Goal: Navigation & Orientation: Find specific page/section

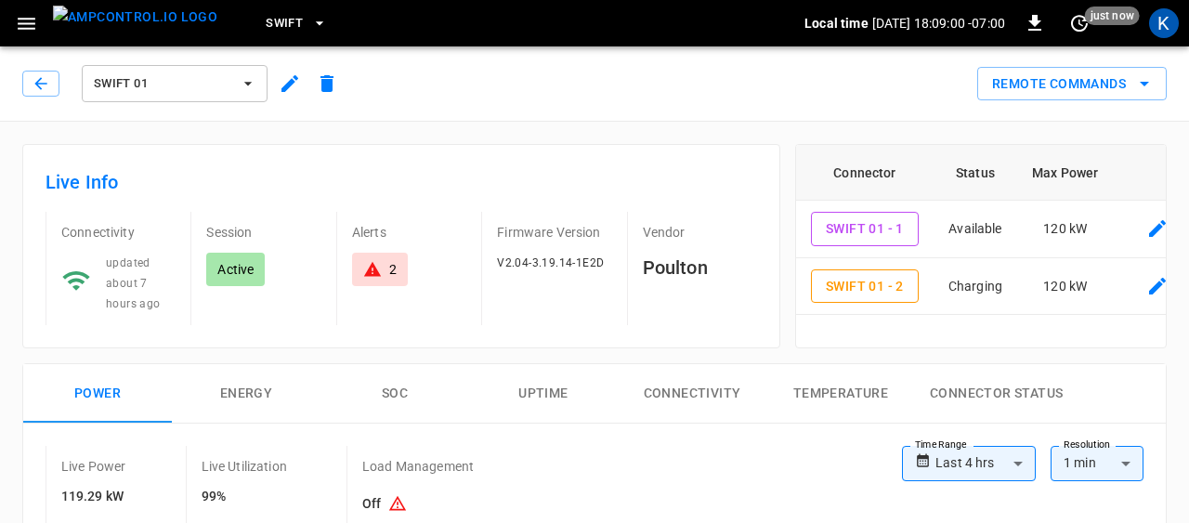
click at [207, 79] on span "Swift 01" at bounding box center [162, 83] width 137 height 21
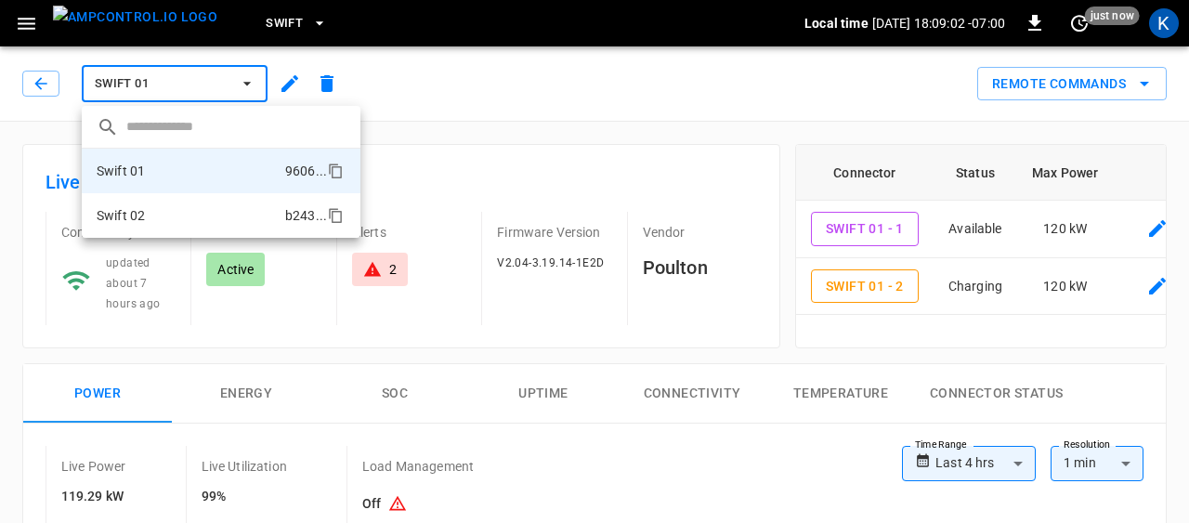
click at [153, 219] on li "Swift 02 b243 ..." at bounding box center [221, 215] width 279 height 45
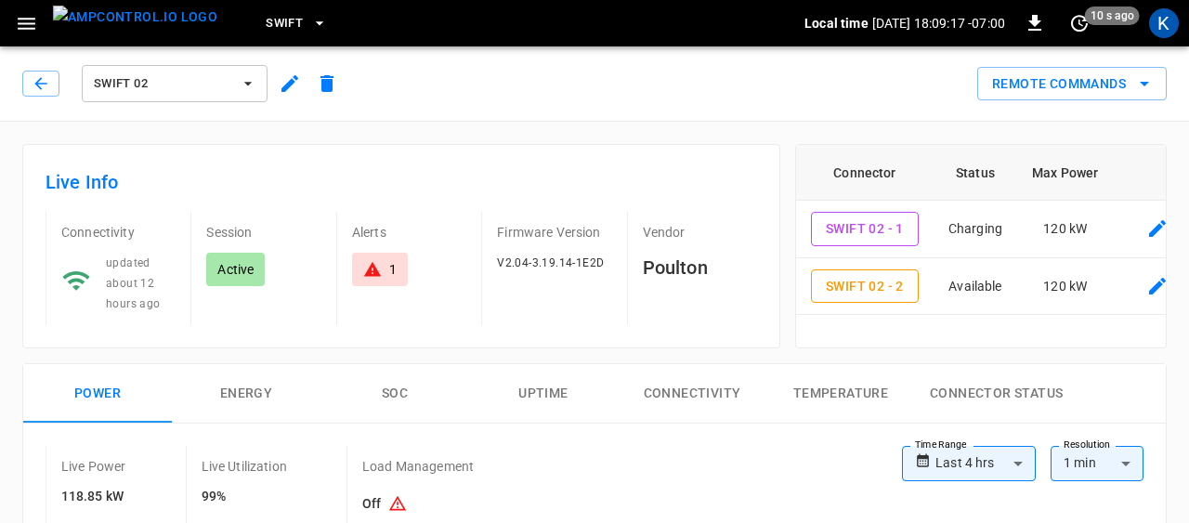
click at [177, 91] on span "Swift 02" at bounding box center [162, 83] width 137 height 21
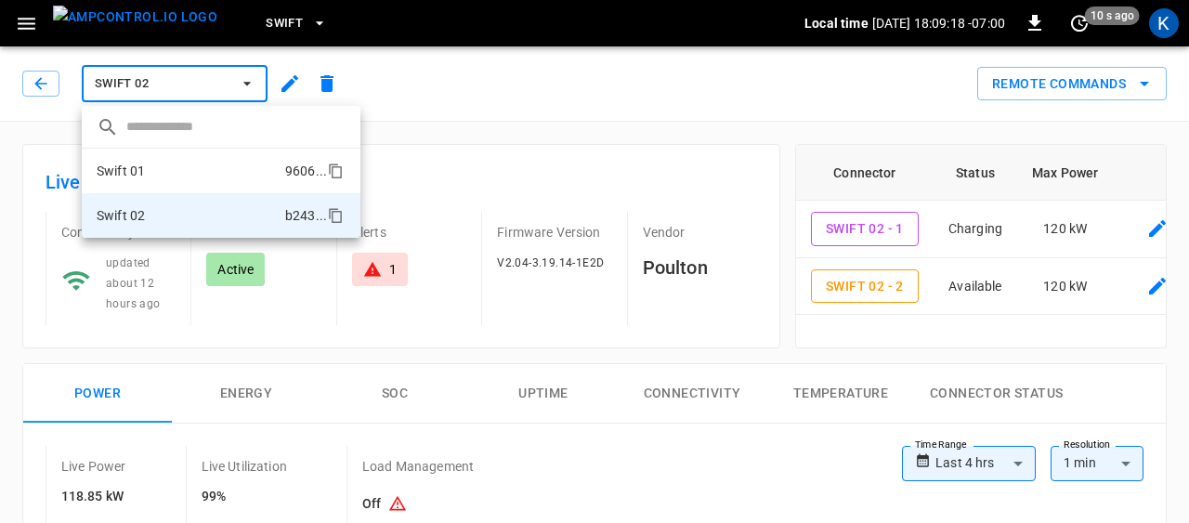
click at [180, 172] on li "Swift 01 9606 ..." at bounding box center [221, 171] width 279 height 45
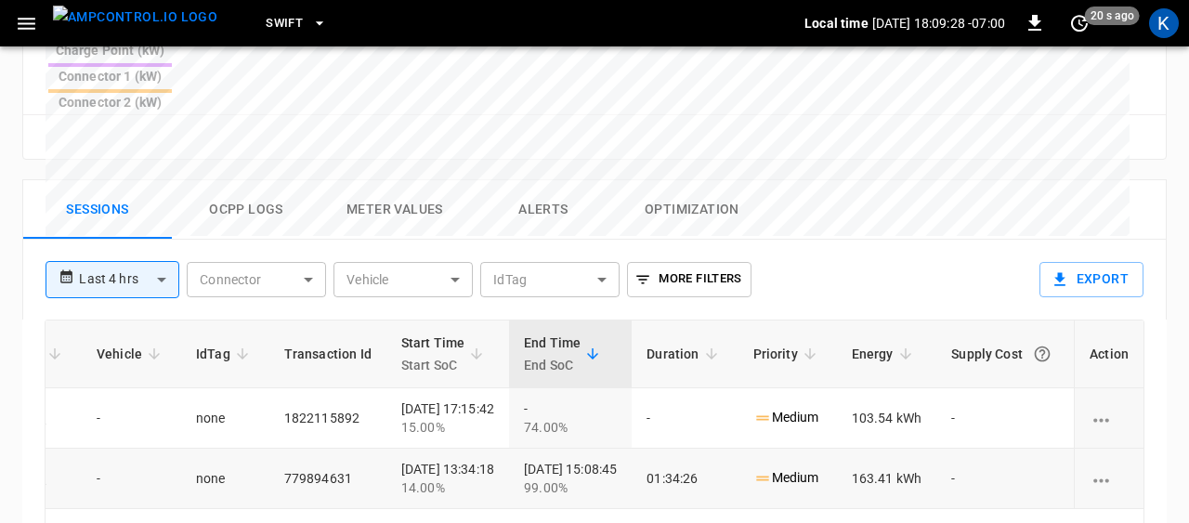
scroll to position [0, 56]
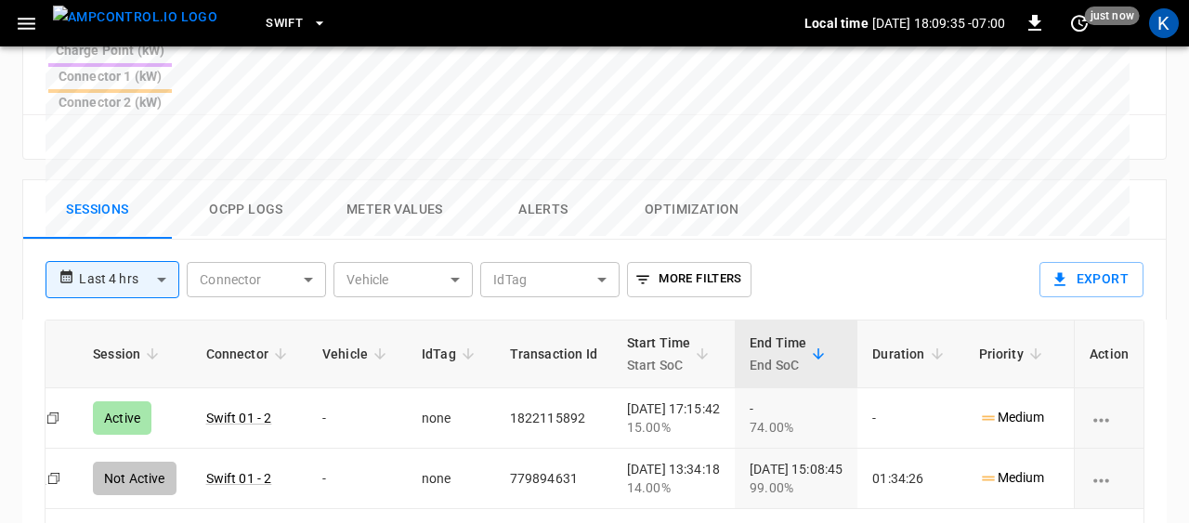
click at [266, 13] on span "Swift" at bounding box center [284, 23] width 37 height 21
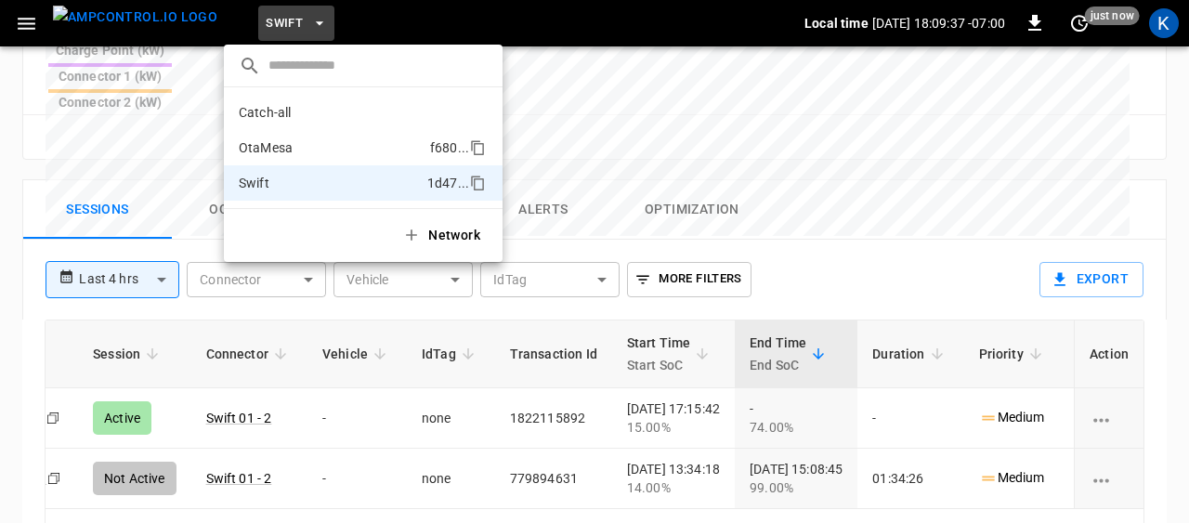
click at [284, 143] on p "OtaMesa" at bounding box center [331, 147] width 184 height 19
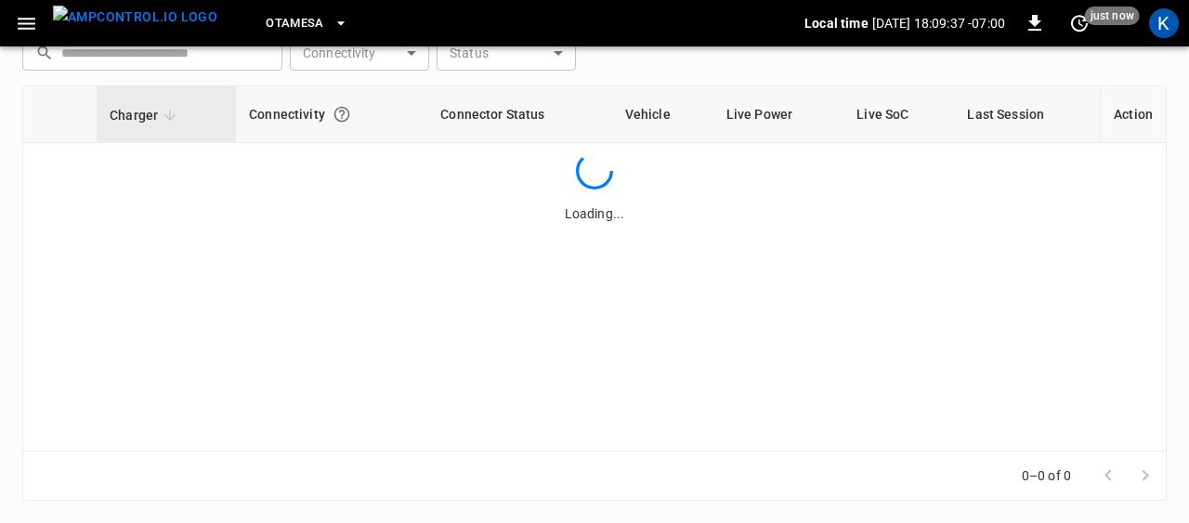
scroll to position [285, 0]
